Goal: Transaction & Acquisition: Purchase product/service

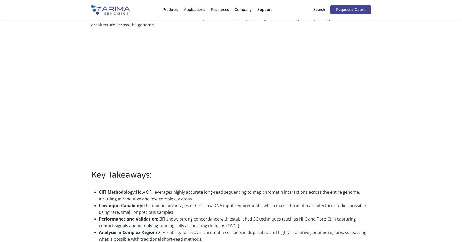
scroll to position [163, 0]
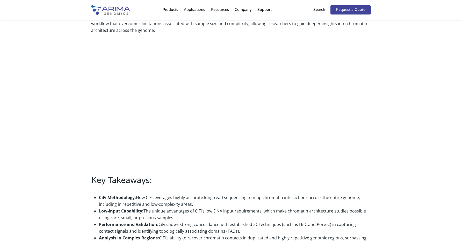
scroll to position [163, 0]
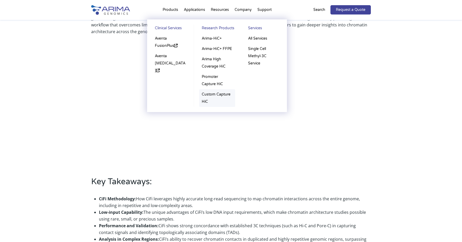
click at [219, 95] on link "Custom Capture HiC" at bounding box center [217, 98] width 36 height 18
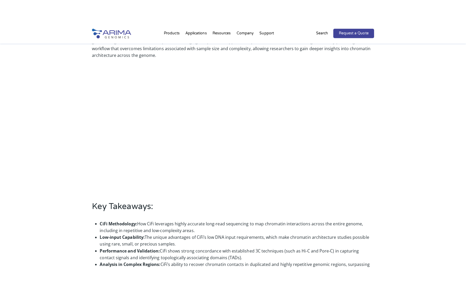
scroll to position [161, 0]
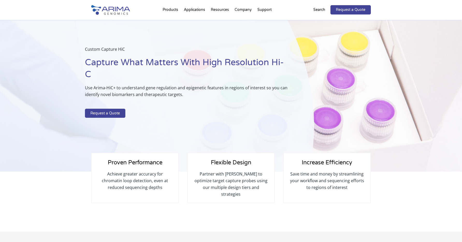
select select "Other/Non-US"
select select "[GEOGRAPHIC_DATA]"
